Goal: Task Accomplishment & Management: Use online tool/utility

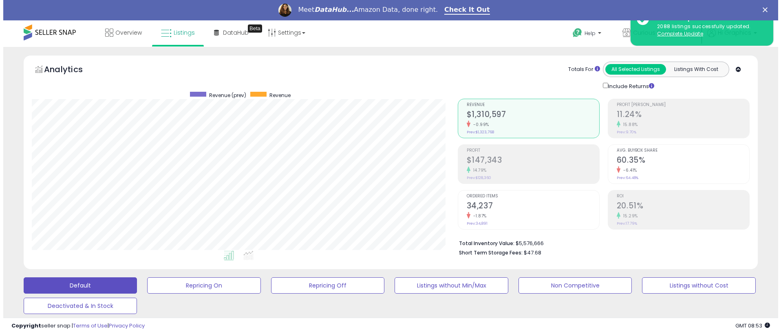
scroll to position [167, 426]
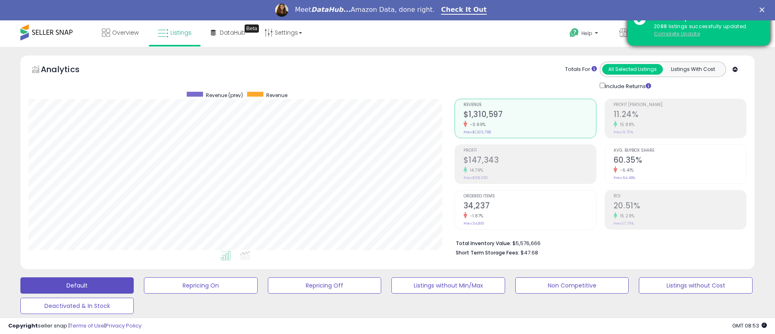
click at [677, 33] on u "Complete Update" at bounding box center [677, 33] width 46 height 7
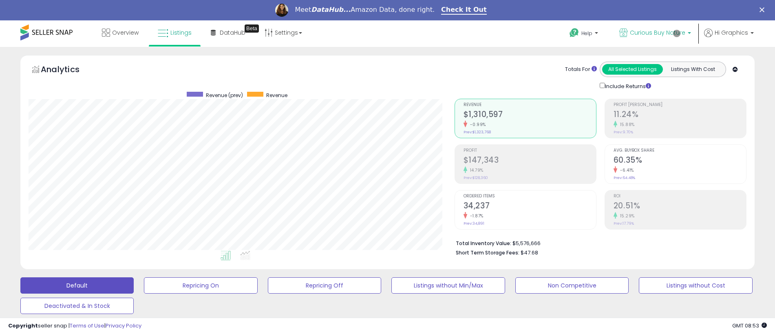
click at [659, 33] on span "Curious Buy Nature" at bounding box center [657, 33] width 55 height 8
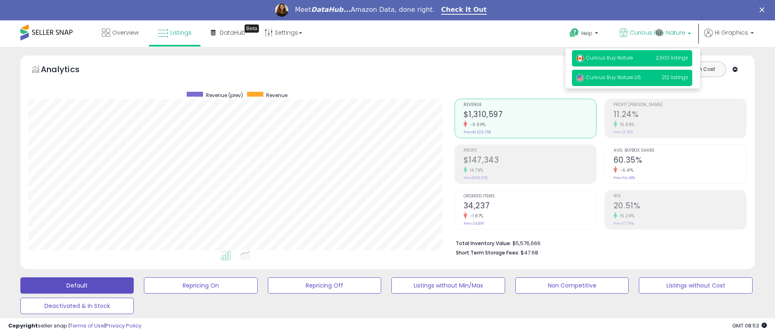
click at [633, 78] on span "Curious Buy Nature US" at bounding box center [608, 77] width 65 height 7
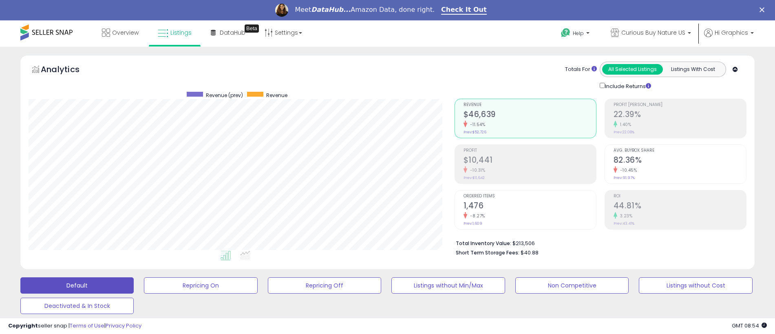
scroll to position [202, 0]
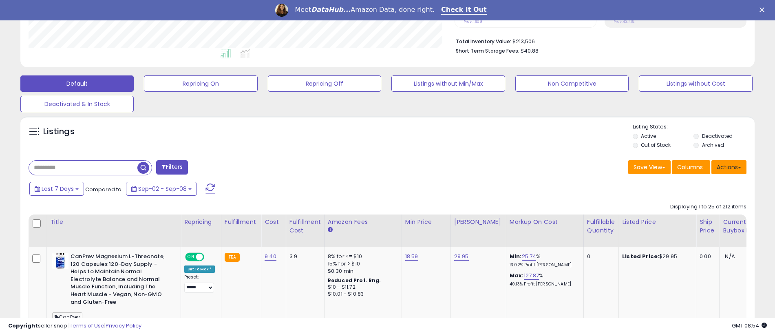
click at [729, 167] on button "Actions" at bounding box center [728, 167] width 35 height 14
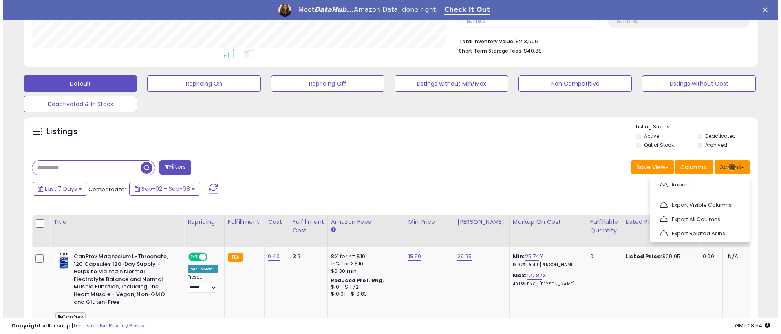
scroll to position [219, 0]
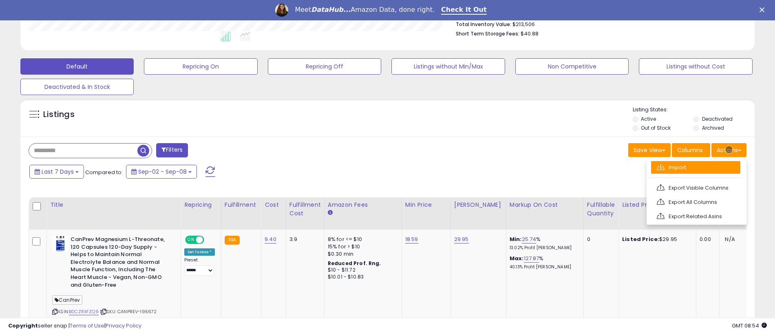
click at [696, 167] on link "Import" at bounding box center [695, 167] width 89 height 13
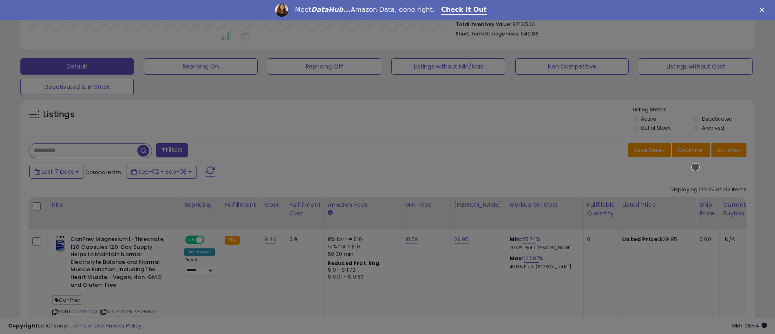
scroll to position [167, 429]
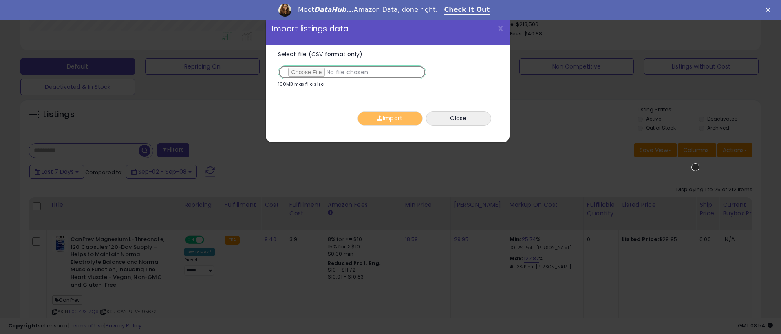
click at [350, 72] on input "Select file (CSV format only)" at bounding box center [352, 72] width 148 height 14
type input "**********"
click at [390, 118] on button "Import" at bounding box center [390, 118] width 65 height 14
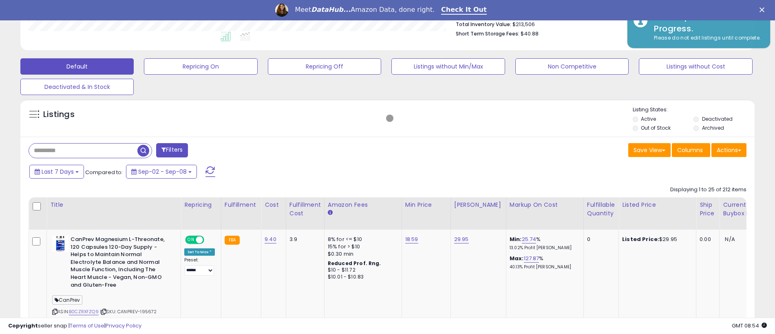
scroll to position [407568, 407309]
